Goal: Task Accomplishment & Management: Manage account settings

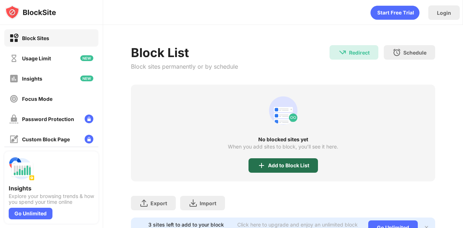
click at [279, 165] on div "Add to Block List" at bounding box center [288, 166] width 41 height 6
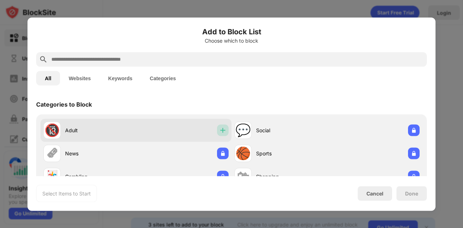
click at [223, 128] on img at bounding box center [222, 130] width 7 height 7
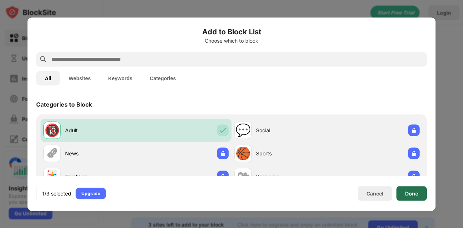
click at [411, 193] on div "Done" at bounding box center [411, 194] width 13 height 6
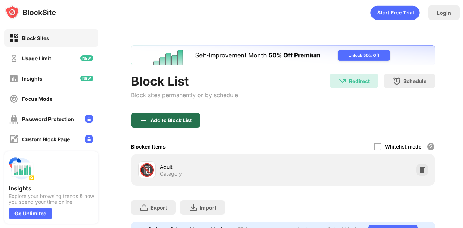
click at [164, 120] on div "Add to Block List" at bounding box center [171, 121] width 41 height 6
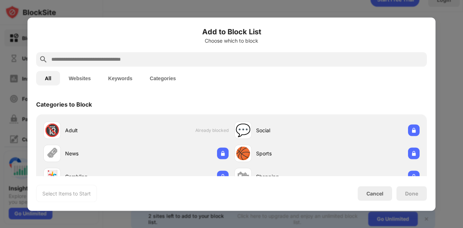
scroll to position [14, 0]
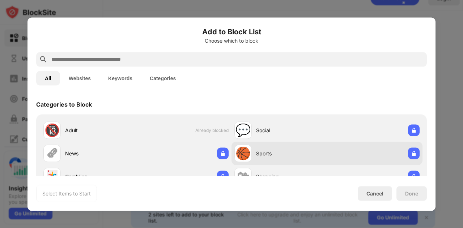
drag, startPoint x: 416, startPoint y: 105, endPoint x: 343, endPoint y: 162, distance: 92.7
click at [343, 162] on div "Categories to Block 🔞 Adult Already blocked 💬 Social 🗞 News 🏀 Sports 🃏 Gambling…" at bounding box center [231, 143] width 391 height 98
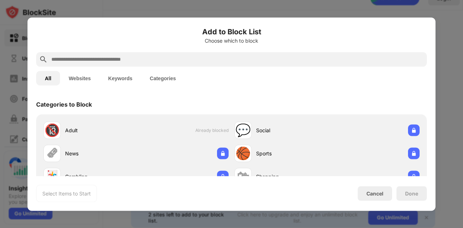
click at [75, 199] on div "Select Items to Start" at bounding box center [66, 193] width 61 height 17
click at [85, 81] on button "Websites" at bounding box center [79, 78] width 39 height 14
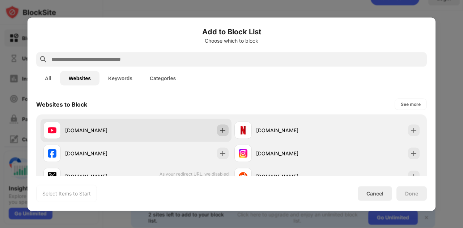
click at [224, 132] on div at bounding box center [223, 131] width 12 height 12
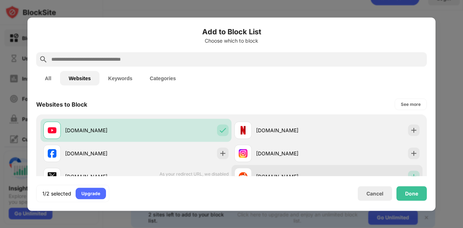
click at [411, 176] on img at bounding box center [414, 176] width 7 height 7
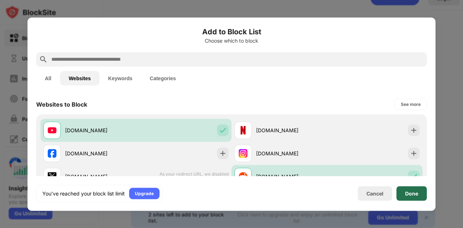
click at [407, 191] on div "Done" at bounding box center [411, 194] width 13 height 6
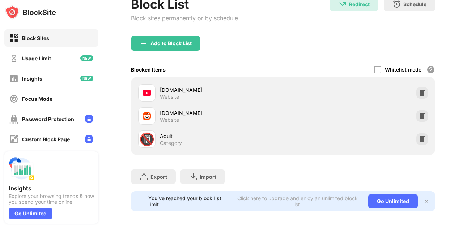
scroll to position [85, 0]
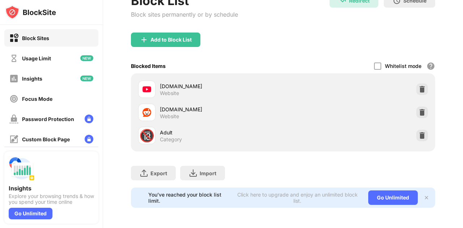
drag, startPoint x: 463, startPoint y: 70, endPoint x: 463, endPoint y: 144, distance: 74.2
click at [463, 144] on div "Login Block List Block sites permanently or by schedule Redirect Redirect to [D…" at bounding box center [283, 114] width 360 height 228
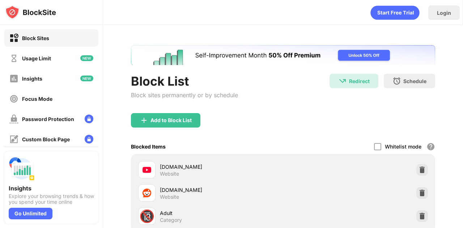
drag, startPoint x: 463, startPoint y: 144, endPoint x: 454, endPoint y: 50, distance: 94.6
click at [454, 50] on div "Login Block List Block sites permanently or by schedule Redirect Redirect to [D…" at bounding box center [283, 114] width 360 height 228
click at [24, 70] on div "Insights" at bounding box center [51, 78] width 94 height 17
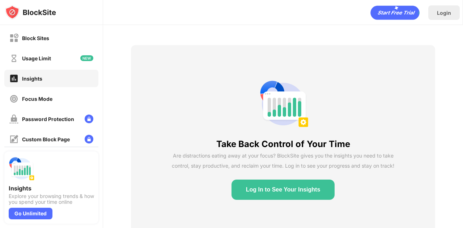
click at [279, 190] on button "Log In to See Your Insights" at bounding box center [284, 190] width 104 height 20
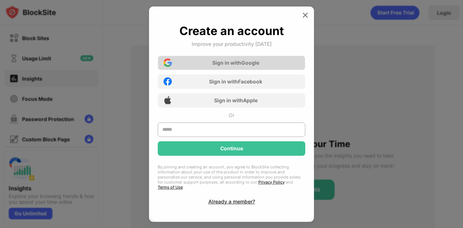
click at [253, 59] on div "Sign in with Google" at bounding box center [232, 63] width 148 height 14
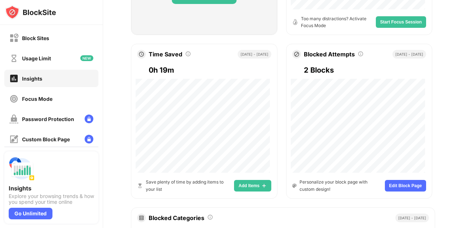
scroll to position [270, 0]
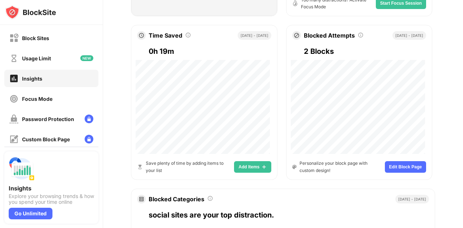
click at [249, 167] on span "Add Items" at bounding box center [249, 167] width 21 height 4
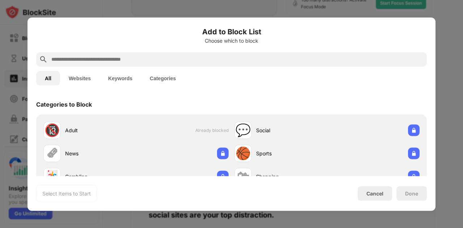
click at [118, 81] on button "Keywords" at bounding box center [121, 78] width 42 height 14
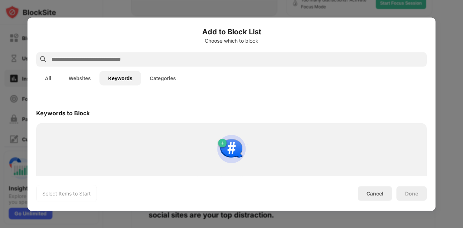
click at [85, 82] on button "Websites" at bounding box center [79, 78] width 39 height 14
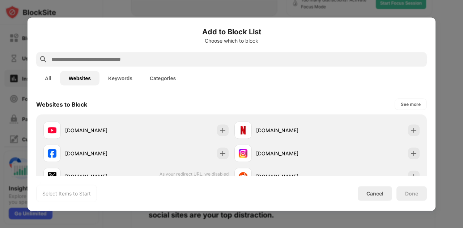
click at [46, 79] on button "All" at bounding box center [48, 78] width 24 height 14
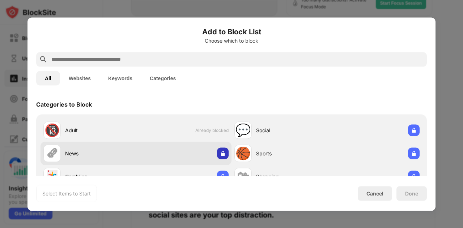
click at [219, 153] on img at bounding box center [222, 153] width 7 height 7
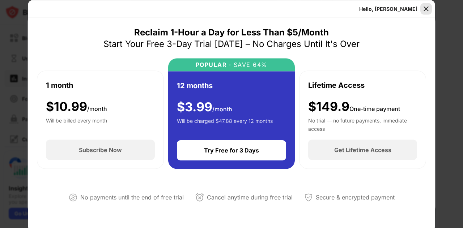
click at [431, 9] on div at bounding box center [427, 9] width 12 height 12
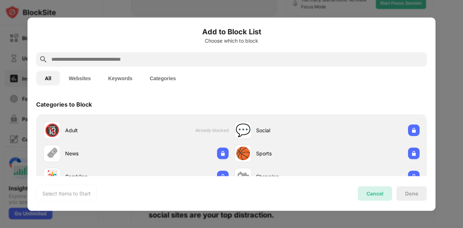
click at [378, 198] on div "Cancel" at bounding box center [375, 193] width 34 height 14
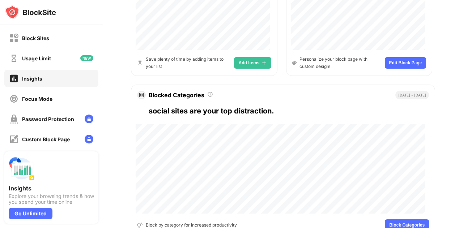
scroll to position [407, 0]
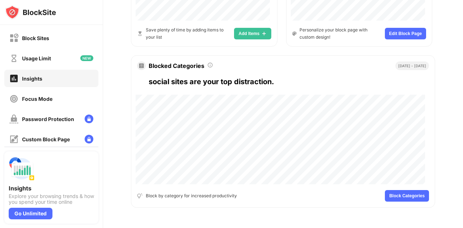
drag, startPoint x: 463, startPoint y: 121, endPoint x: 463, endPoint y: 214, distance: 92.3
click at [463, 214] on div "20 1 [PERSON_NAME] [PERSON_NAME] View Account Insights Premium Rewards Settings…" at bounding box center [283, 114] width 360 height 228
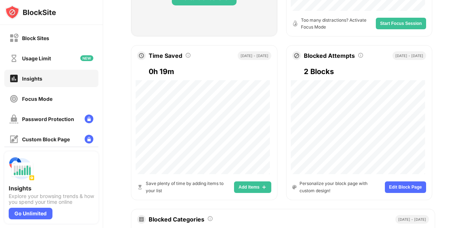
scroll to position [216, 0]
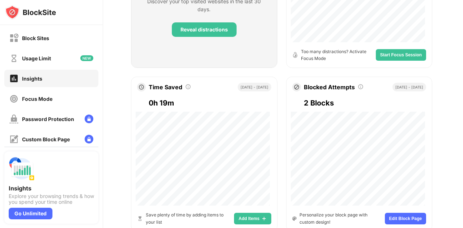
drag, startPoint x: 463, startPoint y: 176, endPoint x: 459, endPoint y: 112, distance: 63.8
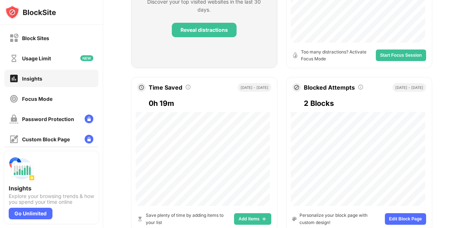
click at [459, 112] on div "20 1 [PERSON_NAME] [PERSON_NAME] View Account Insights Premium Rewards Settings…" at bounding box center [283, 114] width 360 height 228
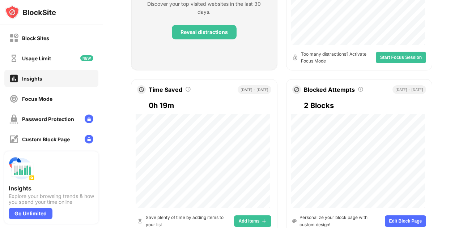
scroll to position [0, 0]
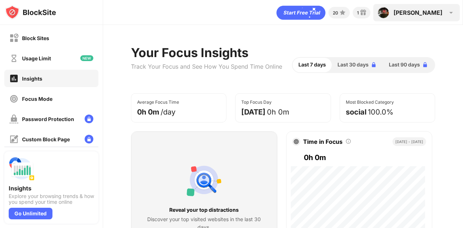
click at [439, 16] on div "[PERSON_NAME]" at bounding box center [418, 12] width 49 height 7
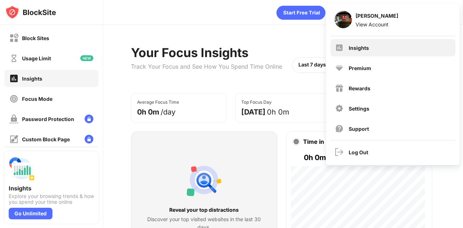
click at [414, 42] on div "Insights" at bounding box center [393, 47] width 125 height 17
